Goal: Transaction & Acquisition: Purchase product/service

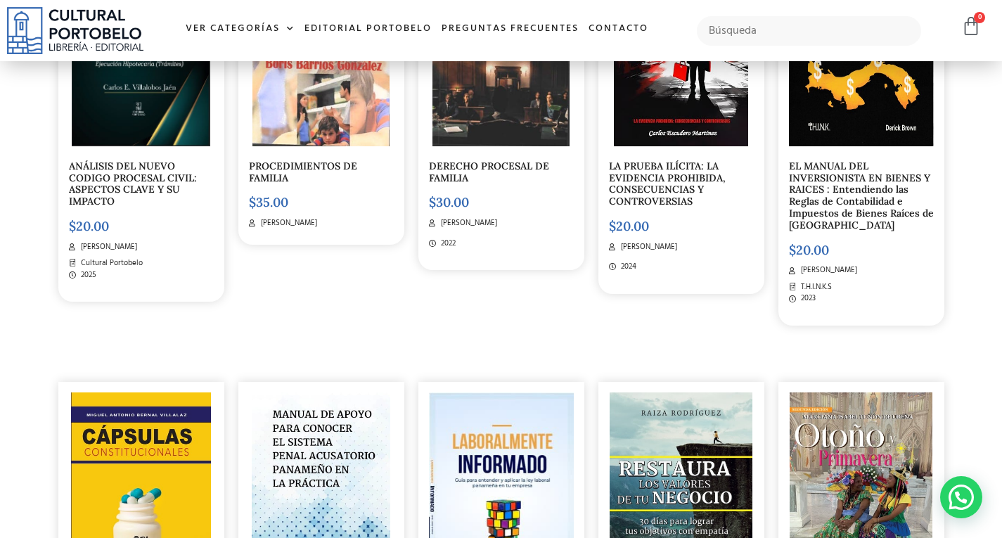
scroll to position [4639, 0]
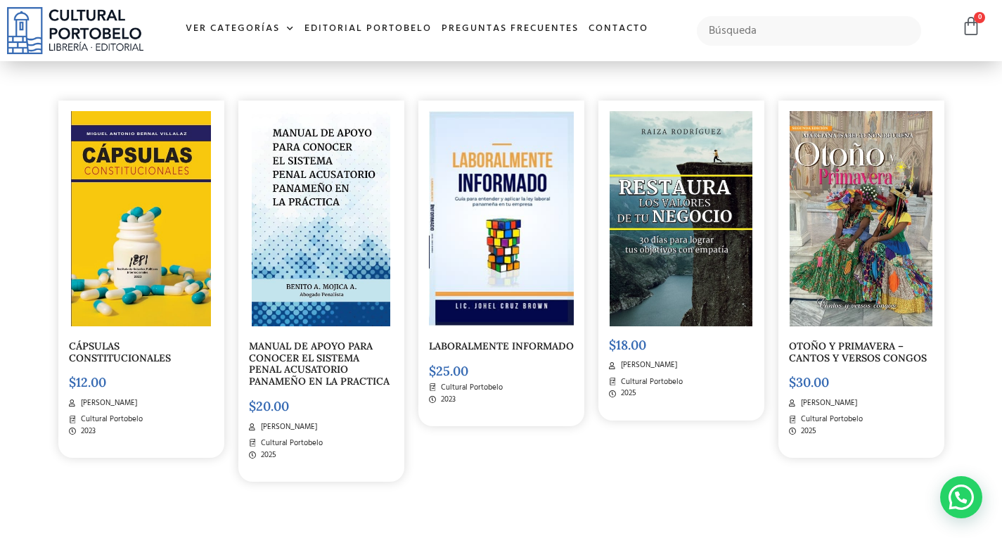
click at [340, 273] on img at bounding box center [321, 218] width 138 height 215
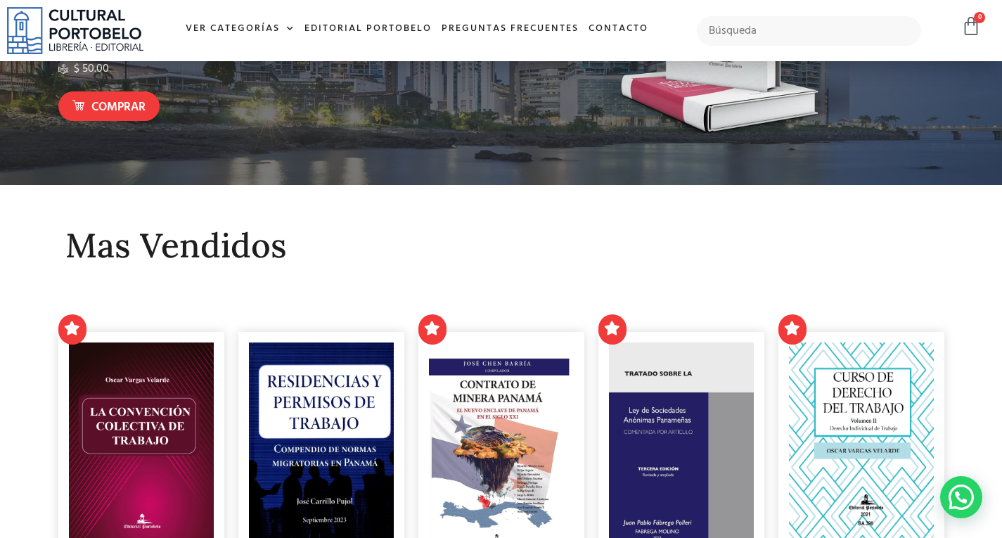
scroll to position [0, 0]
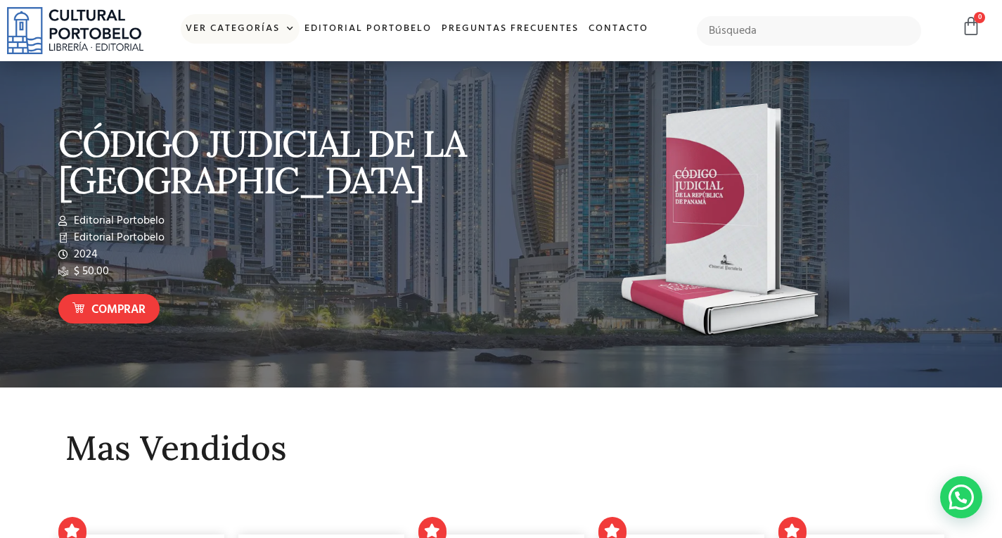
click at [254, 32] on link "Ver Categorías" at bounding box center [240, 29] width 119 height 30
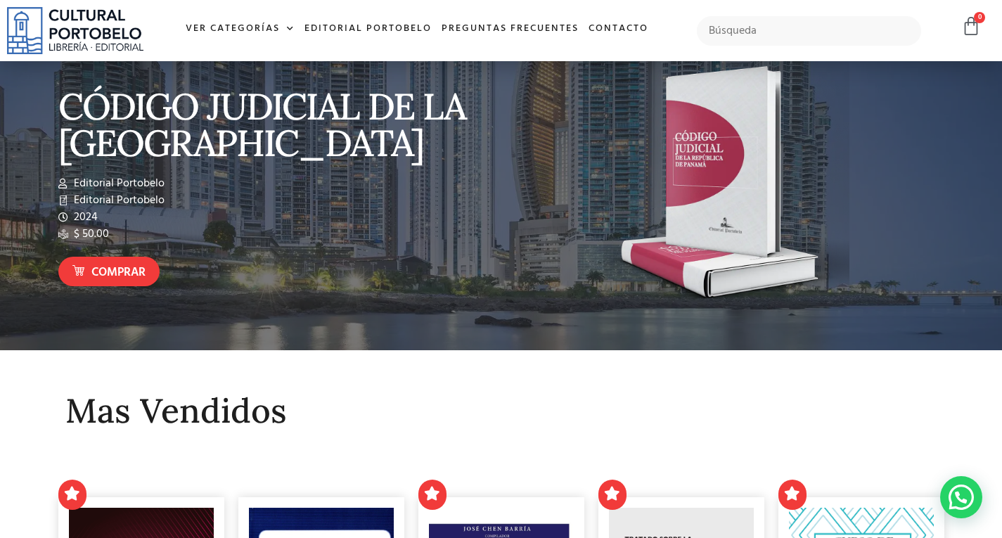
scroll to position [70, 0]
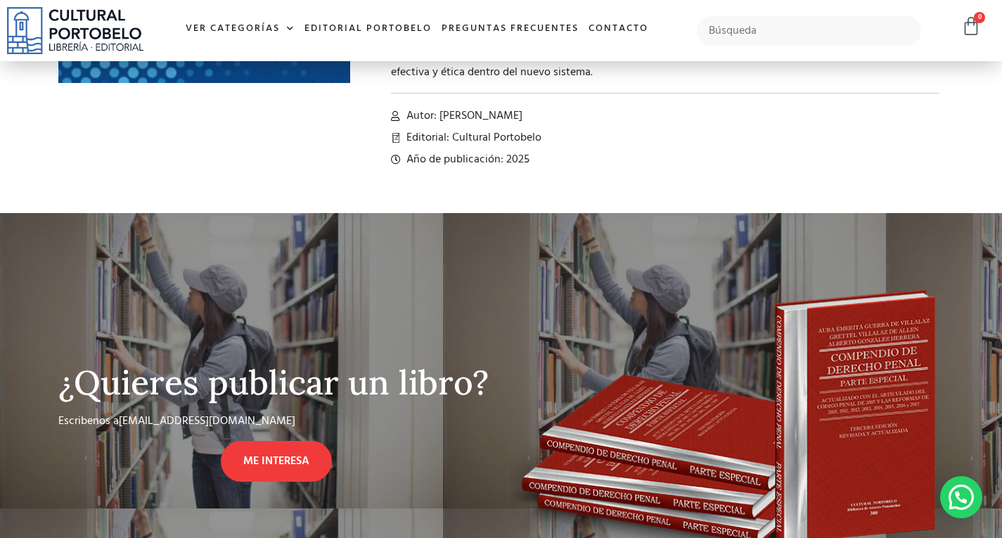
scroll to position [492, 0]
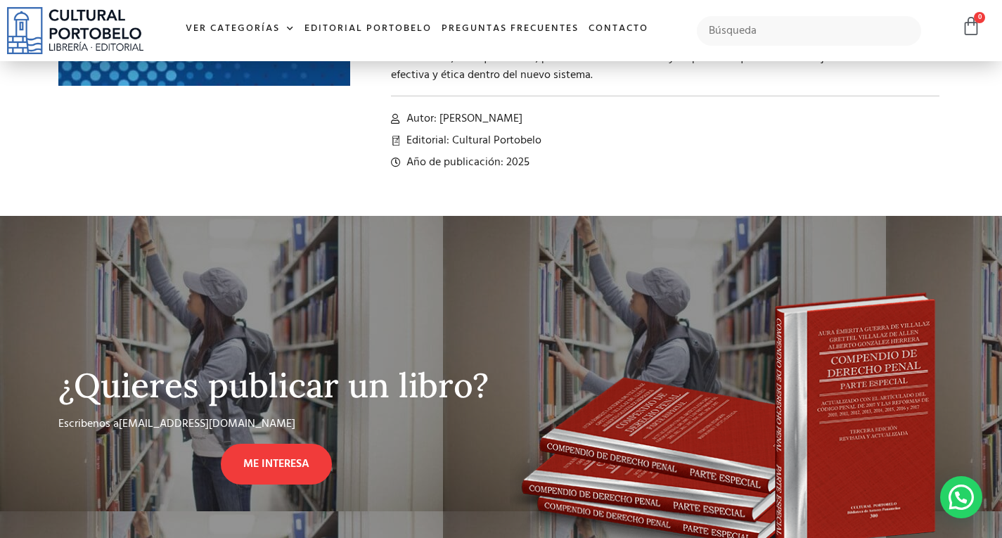
click at [618, 134] on li "Editorial: Cultural Portobelo" at bounding box center [665, 140] width 549 height 17
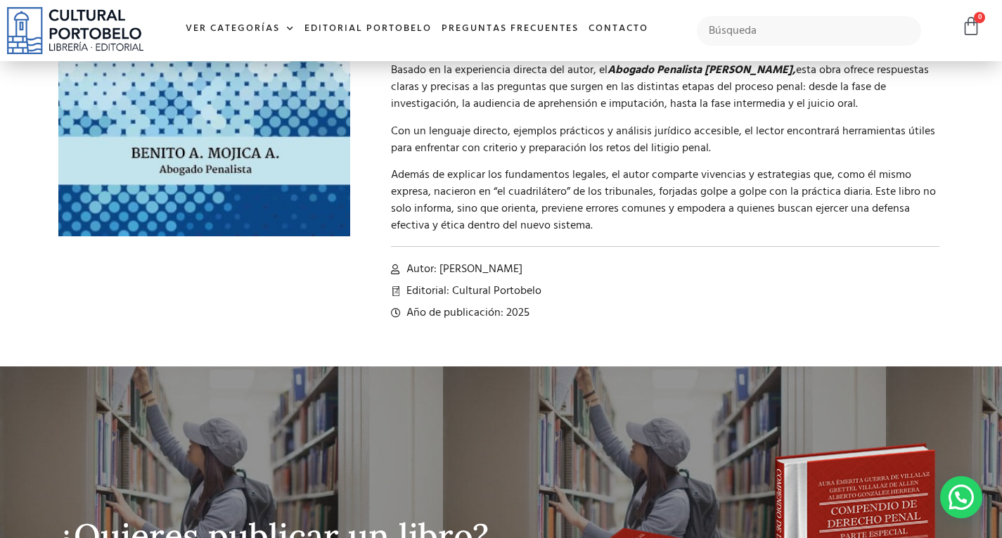
scroll to position [211, 0]
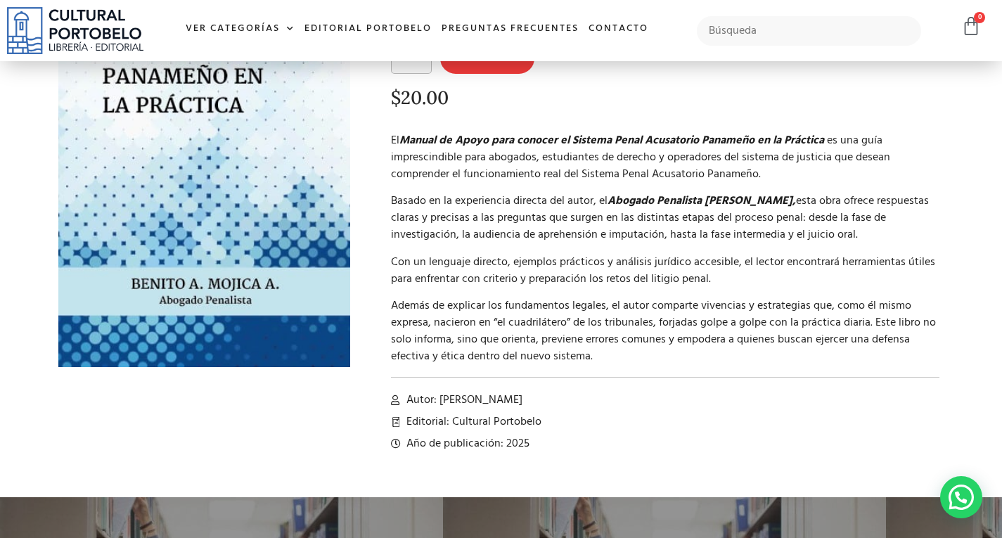
click at [196, 245] on img at bounding box center [204, 140] width 292 height 453
